Goal: Transaction & Acquisition: Purchase product/service

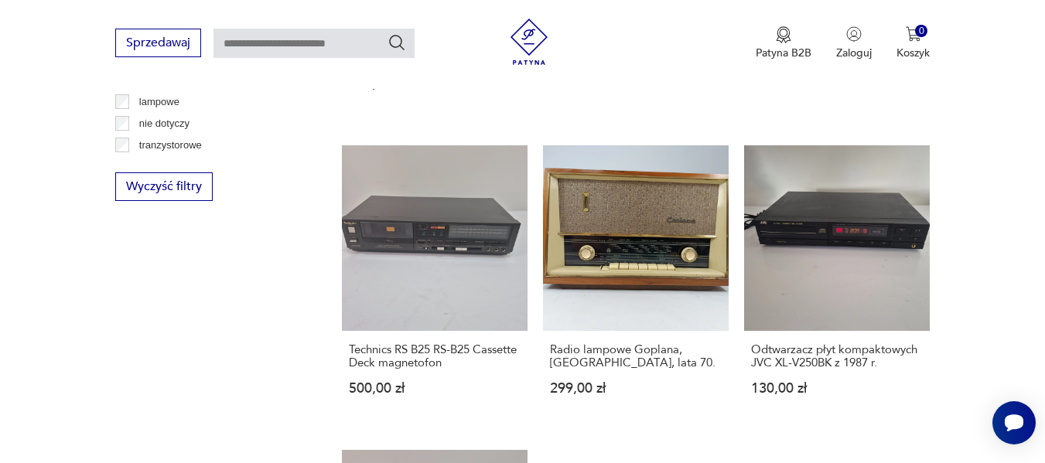
scroll to position [1735, 0]
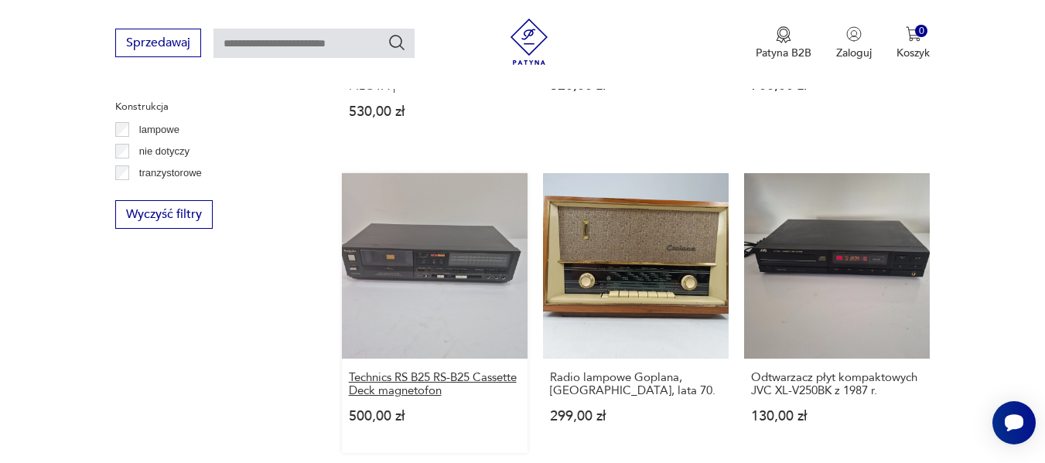
click at [451, 380] on h3 "Technics RS B25 RS-B25 Cassette Deck magnetofon" at bounding box center [435, 384] width 172 height 26
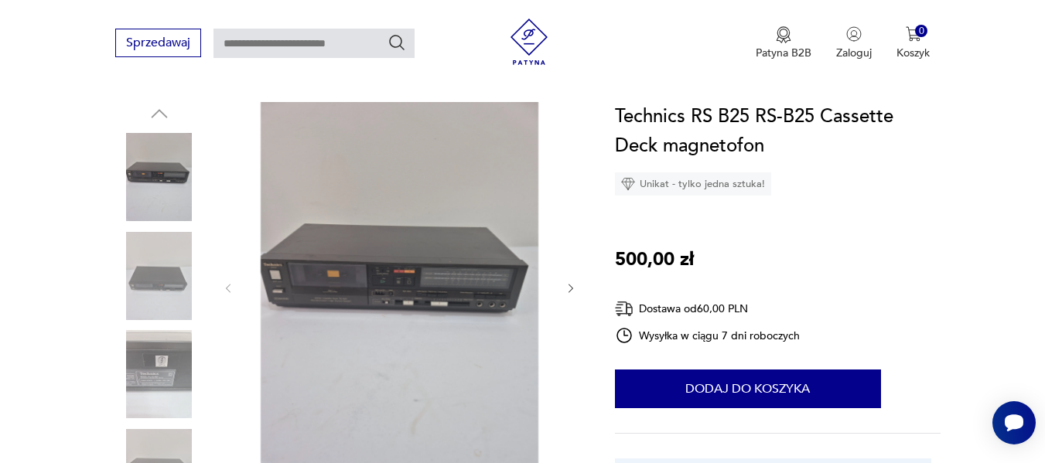
scroll to position [165, 0]
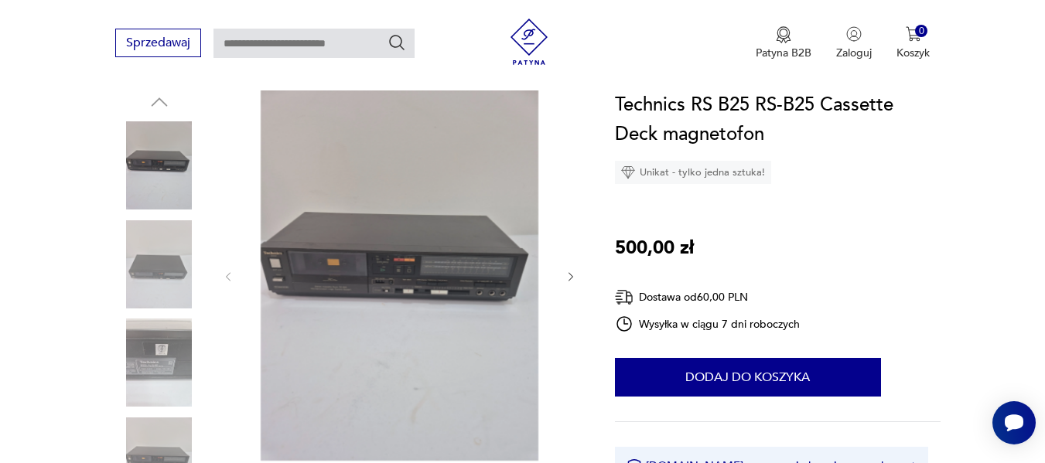
click at [172, 272] on img at bounding box center [159, 264] width 88 height 88
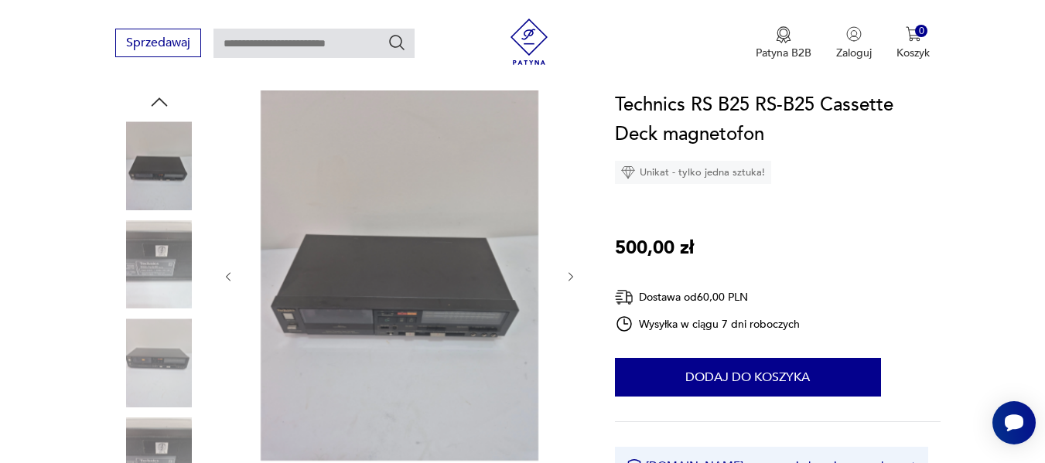
click at [164, 264] on img at bounding box center [159, 264] width 88 height 88
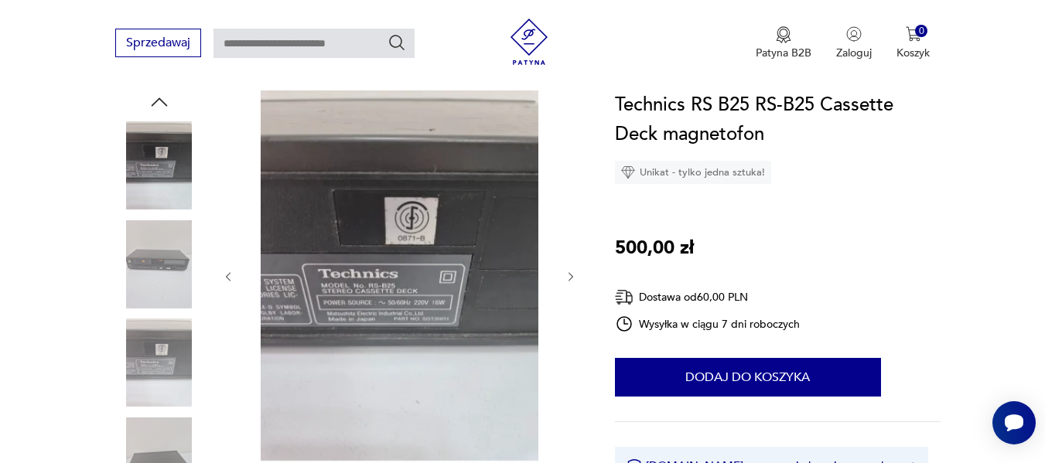
click at [169, 349] on img at bounding box center [159, 363] width 88 height 88
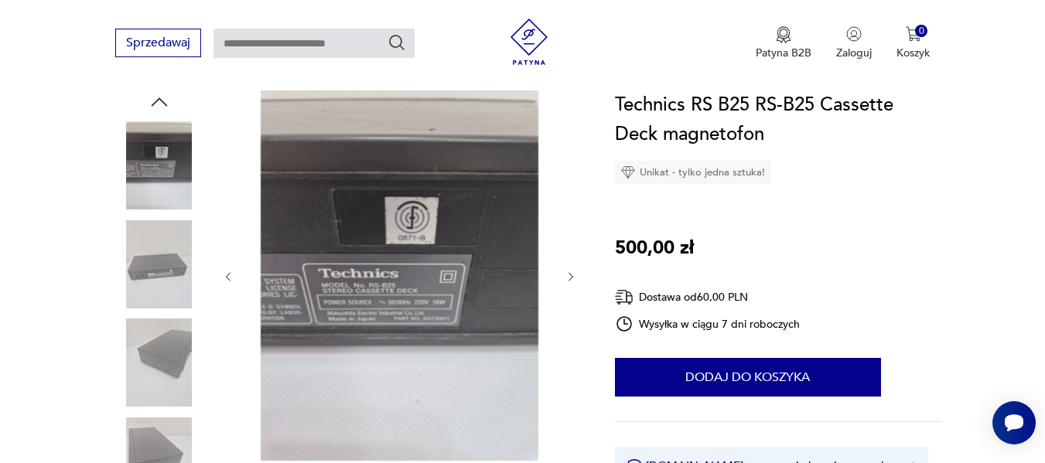
click at [158, 268] on img at bounding box center [159, 264] width 88 height 88
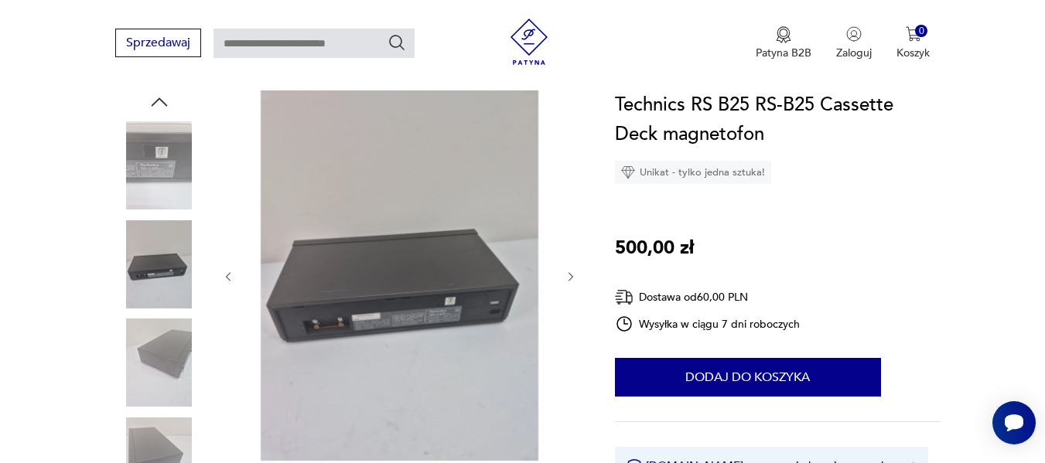
click at [174, 371] on img at bounding box center [159, 363] width 88 height 88
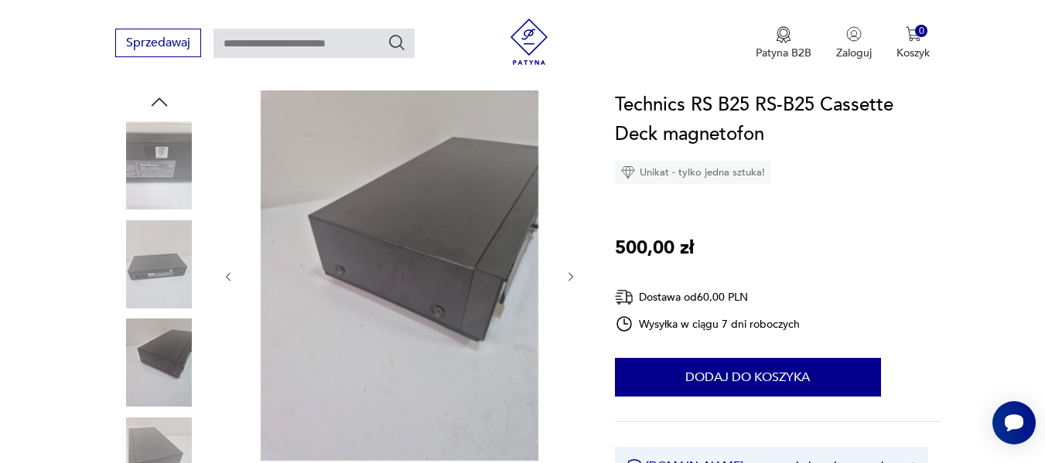
click at [168, 431] on img at bounding box center [159, 462] width 88 height 88
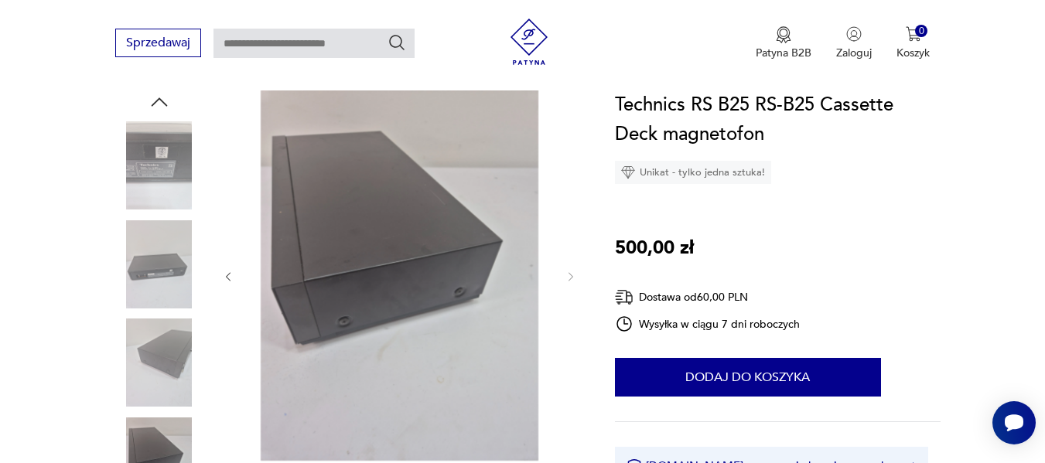
click at [165, 448] on img at bounding box center [159, 462] width 88 height 88
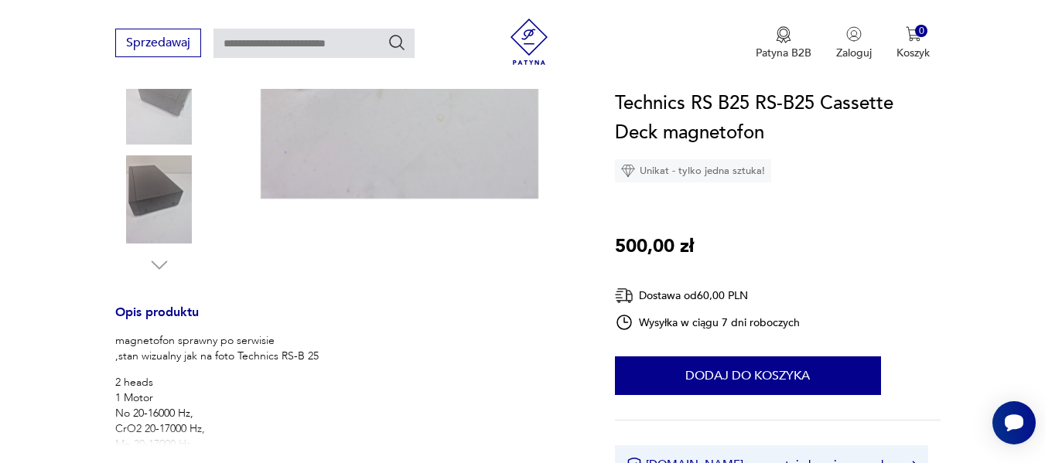
scroll to position [421, 0]
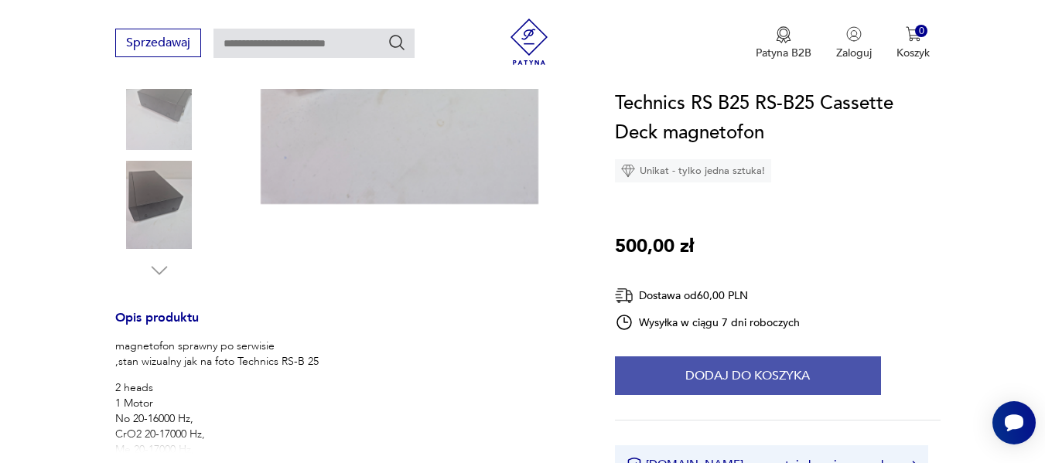
click at [697, 381] on button "Dodaj do koszyka" at bounding box center [748, 375] width 266 height 39
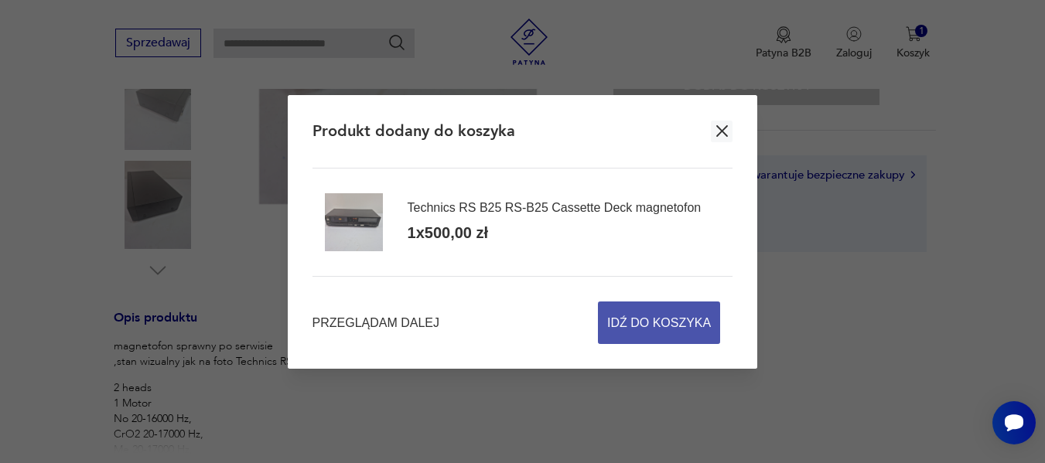
click at [657, 327] on span "Idź do koszyka" at bounding box center [659, 322] width 104 height 41
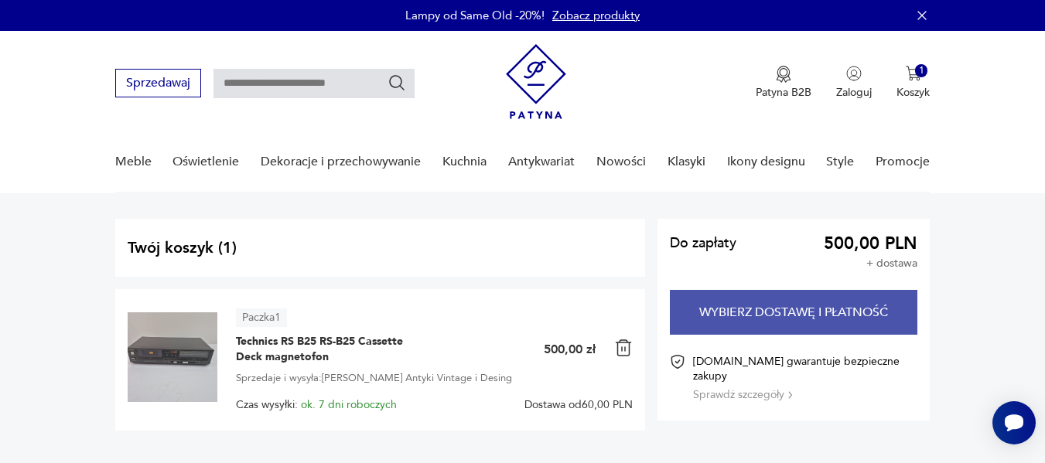
click at [821, 315] on button "Wybierz dostawę i płatność" at bounding box center [794, 312] width 248 height 45
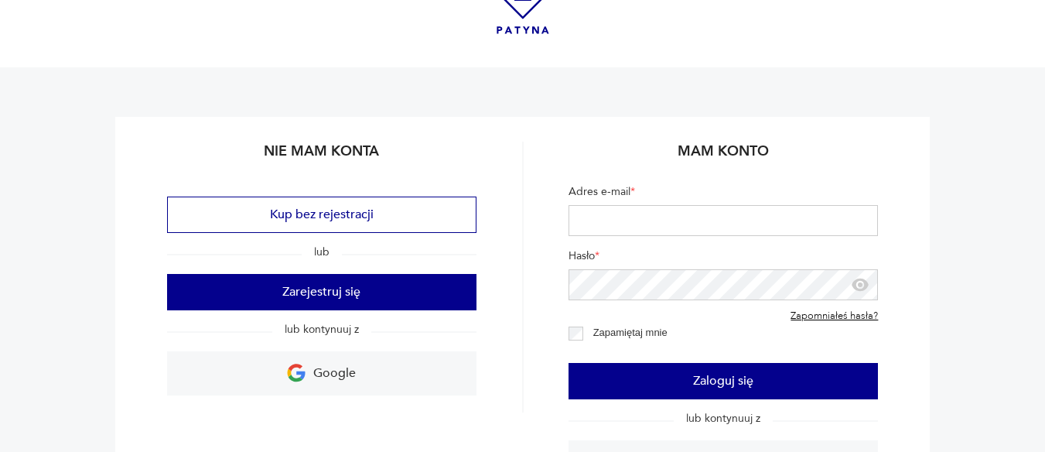
scroll to position [66, 0]
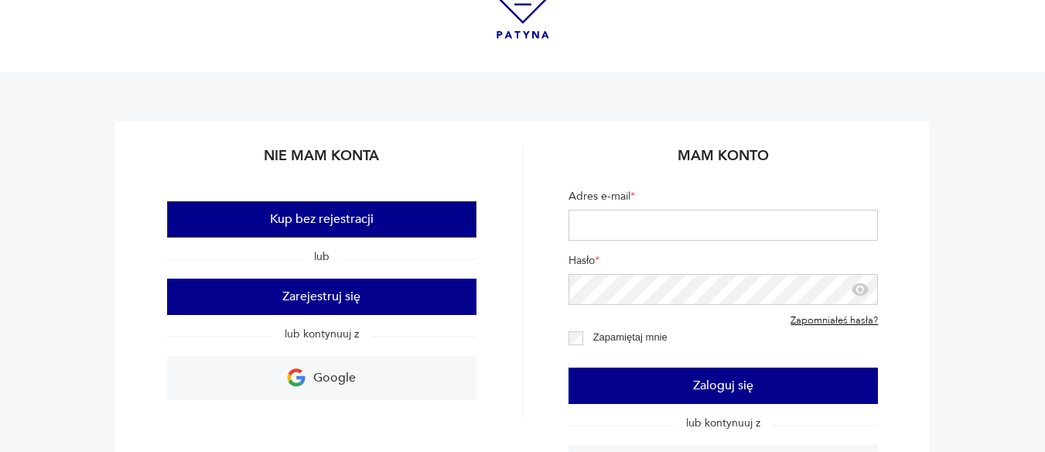
click at [446, 220] on button "Kup bez rejestracji" at bounding box center [321, 219] width 309 height 36
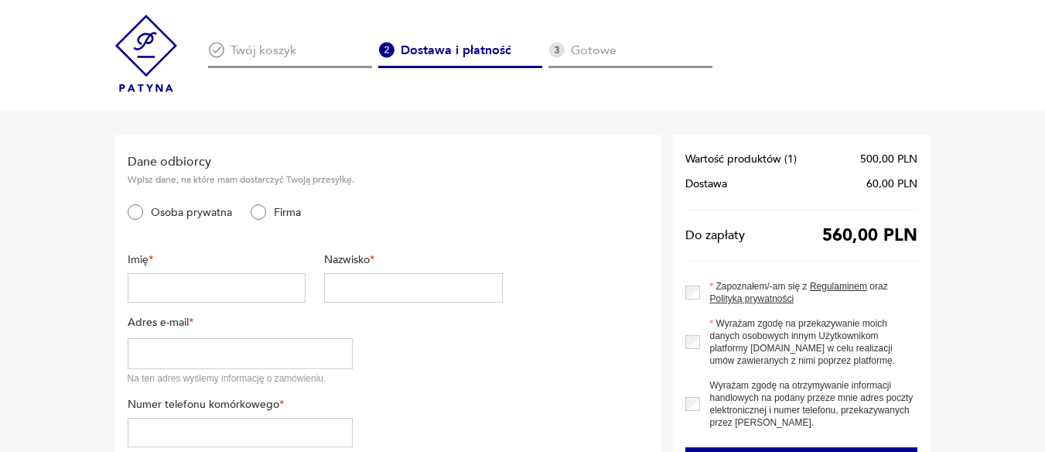
scroll to position [66, 0]
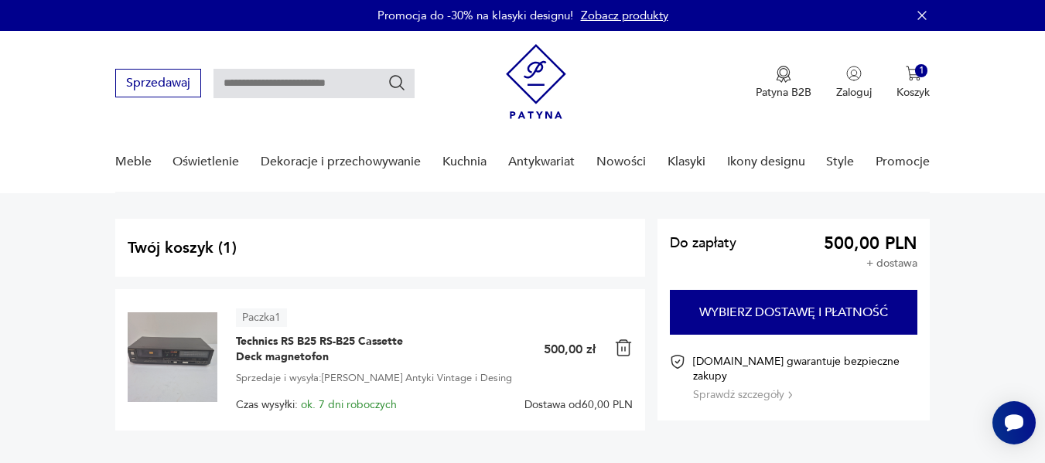
click at [625, 349] on img at bounding box center [623, 348] width 19 height 19
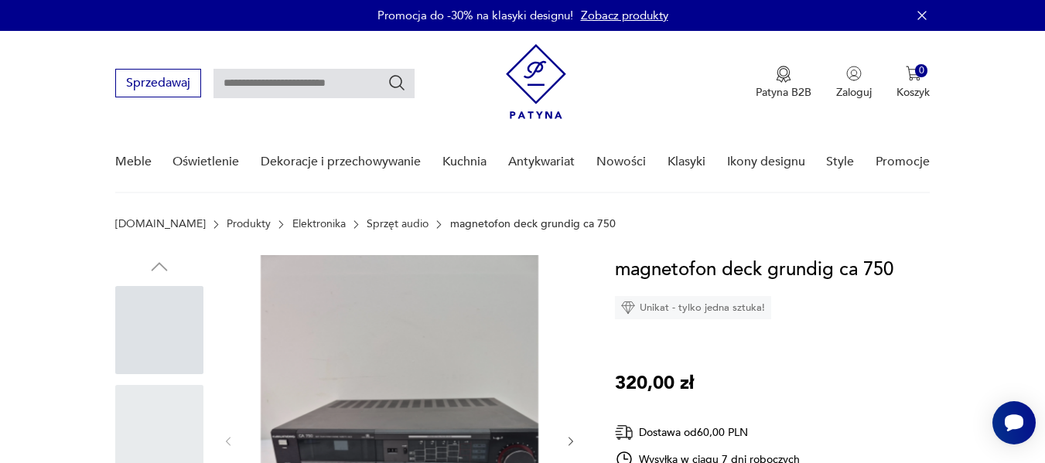
scroll to position [113, 0]
